Goal: Information Seeking & Learning: Learn about a topic

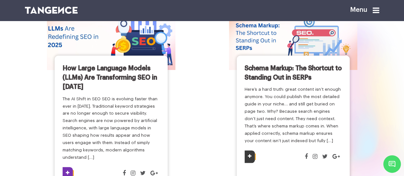
scroll to position [77, 0]
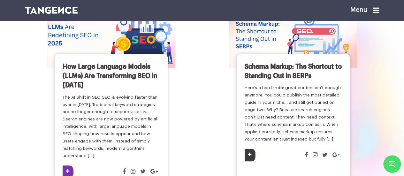
click at [114, 32] on img at bounding box center [110, 34] width 141 height 73
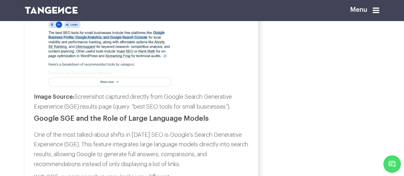
scroll to position [1314, 0]
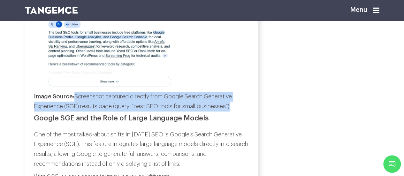
drag, startPoint x: 75, startPoint y: 124, endPoint x: 232, endPoint y: 138, distance: 157.0
click at [232, 111] on p "Image Source: Screenshot captured directly from Google Search Generative Experi…" at bounding box center [141, 101] width 215 height 19
copy em "Screenshot captured directly from Google Search Generative Experience (SGE) res…"
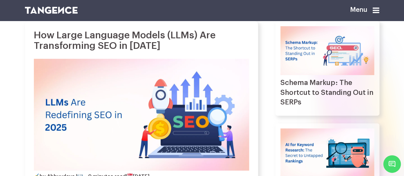
scroll to position [0, 0]
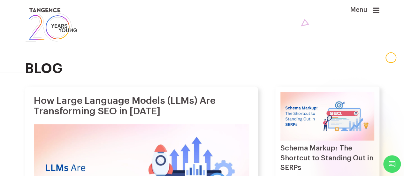
click at [374, 15] on div "Menu" at bounding box center [353, 13] width 51 height 14
click at [376, 11] on icon at bounding box center [375, 10] width 7 height 8
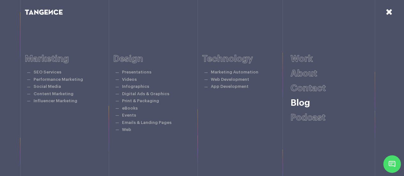
click at [307, 101] on link "Blog" at bounding box center [299, 102] width 19 height 9
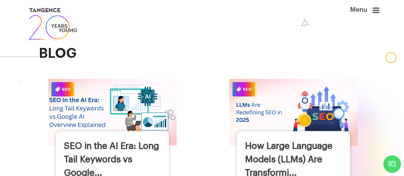
click at [105, 106] on img at bounding box center [112, 112] width 141 height 73
